Goal: Task Accomplishment & Management: Use online tool/utility

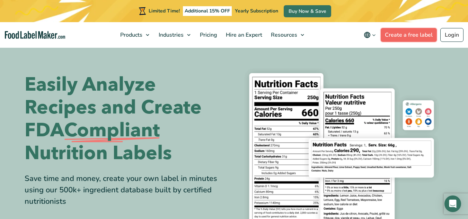
click at [412, 34] on link "Create a free label" at bounding box center [409, 35] width 56 height 14
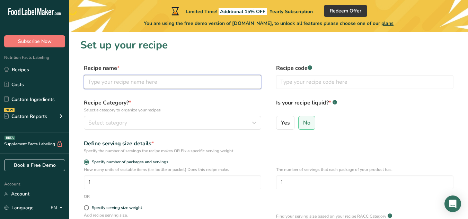
click at [142, 83] on input "text" at bounding box center [172, 82] width 177 height 14
type input "Chocolate Covered Cherry Gummies"
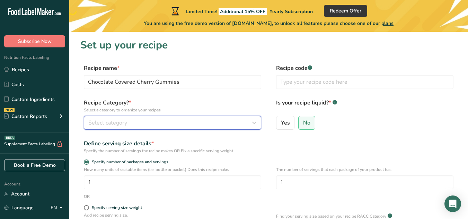
click at [138, 124] on div "Select category" at bounding box center [170, 123] width 164 height 8
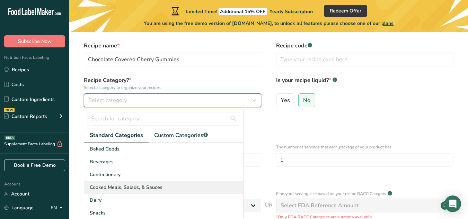
scroll to position [35, 0]
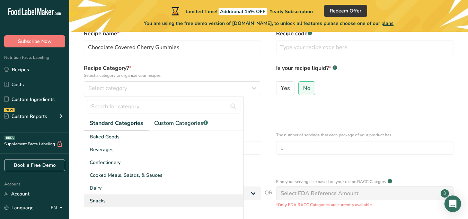
click at [102, 202] on span "Snacks" at bounding box center [98, 201] width 16 height 7
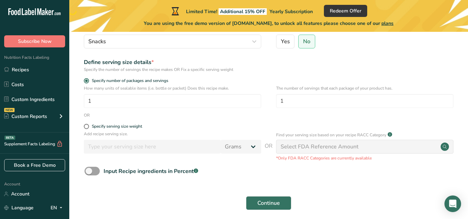
scroll to position [69, 0]
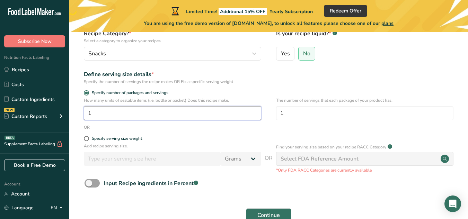
click at [120, 115] on input "1" at bounding box center [172, 113] width 177 height 14
type input "80"
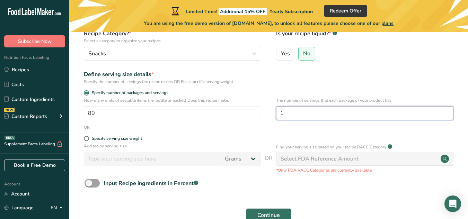
click at [297, 108] on input "1" at bounding box center [364, 113] width 177 height 14
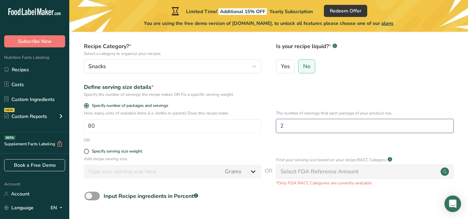
scroll to position [110, 0]
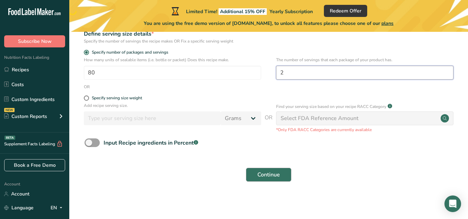
type input "2"
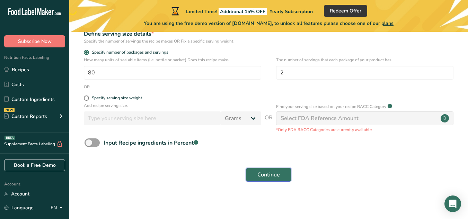
click at [266, 173] on span "Continue" at bounding box center [268, 175] width 23 height 8
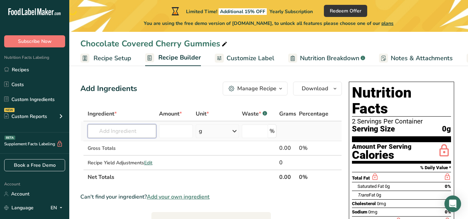
click at [134, 128] on input "text" at bounding box center [122, 131] width 69 height 14
type input "2"
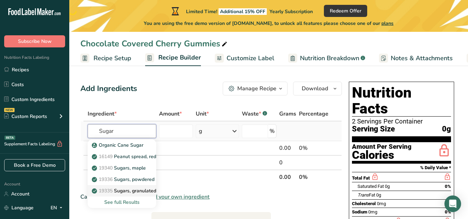
type input "Sugar"
click at [116, 189] on p "19335 [GEOGRAPHIC_DATA], granulated" at bounding box center [124, 190] width 63 height 7
type input "Sugars, granulated"
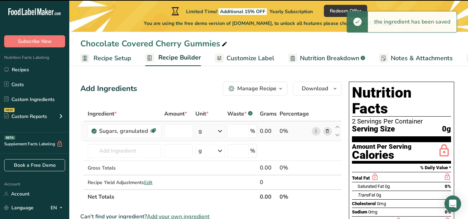
type input "0"
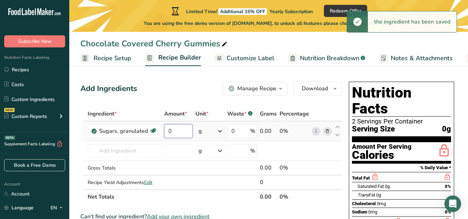
click at [177, 130] on input "0" at bounding box center [178, 131] width 28 height 14
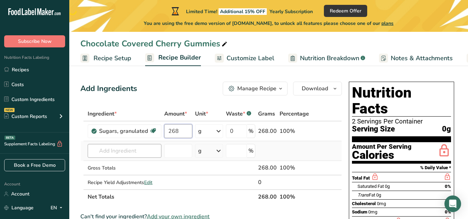
type input "268"
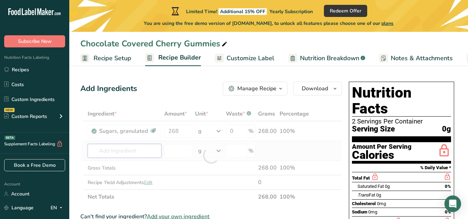
click at [102, 154] on div "Ingredient * Amount * Unit * Waste * .a-a{fill:#347362;}.b-a{fill:#fff;} Grams …" at bounding box center [211, 156] width 262 height 98
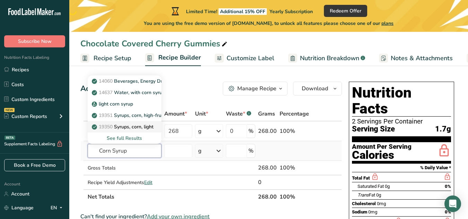
type input "Corn Syrup"
click at [115, 126] on p "19350 Syrups, corn, light" at bounding box center [123, 126] width 60 height 7
type input "Syrups, corn, light"
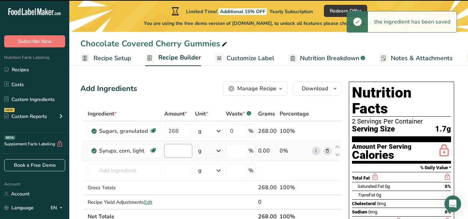
type input "0"
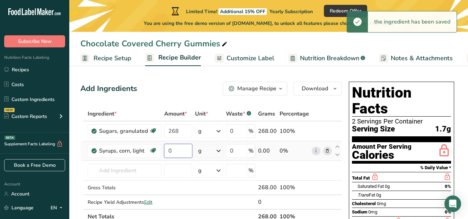
click at [169, 151] on input "0" at bounding box center [178, 151] width 28 height 14
click at [176, 152] on input "0" at bounding box center [178, 151] width 28 height 14
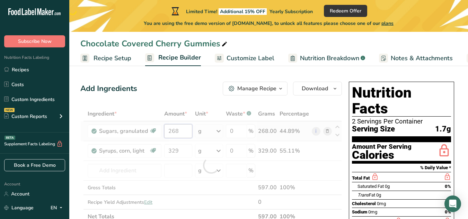
click at [177, 128] on div "Ingredient * Amount * Unit * Waste * .a-a{fill:#347362;}.b-a{fill:#fff;} Grams …" at bounding box center [211, 165] width 262 height 117
click at [177, 128] on div at bounding box center [211, 165] width 262 height 117
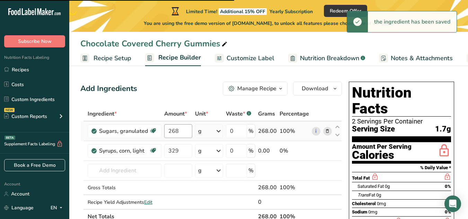
type input "329"
click at [185, 130] on input "268" at bounding box center [178, 131] width 28 height 14
type input "2"
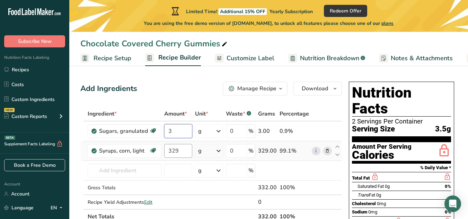
type input "3"
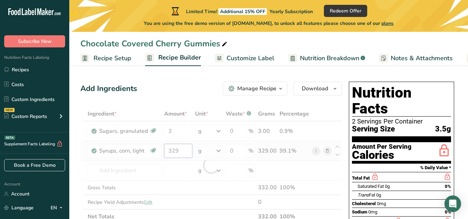
click at [182, 148] on div "Ingredient * Amount * Unit * Waste * .a-a{fill:#347362;}.b-a{fill:#fff;} Grams …" at bounding box center [211, 165] width 262 height 117
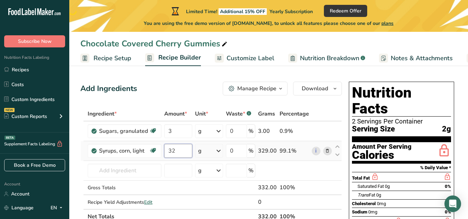
type input "3"
type input "4"
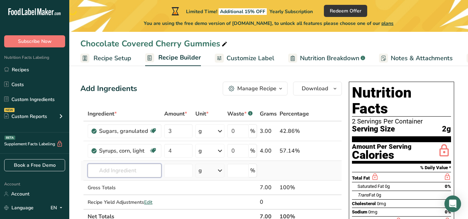
click at [113, 170] on div "Ingredient * Amount * Unit * Waste * .a-a{fill:#347362;}.b-a{fill:#fff;} Grams …" at bounding box center [211, 165] width 262 height 117
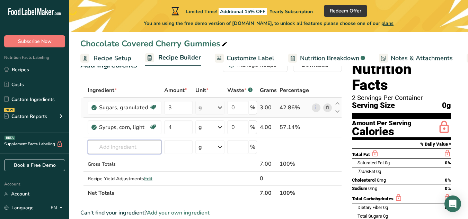
scroll to position [19, 0]
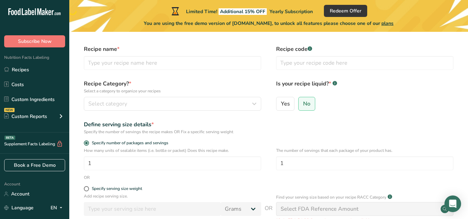
scroll to position [110, 0]
